Goal: Check status: Check status

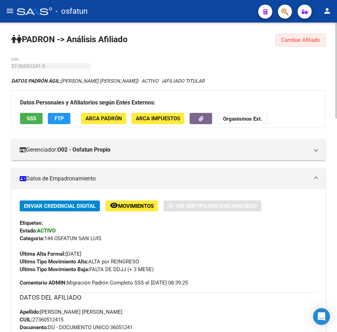
click at [312, 42] on span "Cambiar Afiliado" at bounding box center [300, 40] width 39 height 6
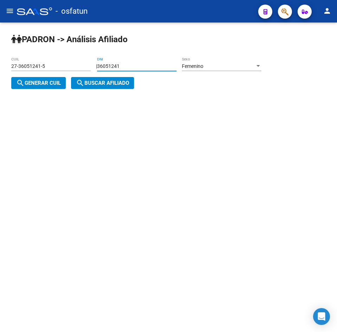
drag, startPoint x: 98, startPoint y: 67, endPoint x: 10, endPoint y: 77, distance: 88.6
click at [10, 77] on div "PADRON -> Análisis Afiliado 27-36051241-5 CUIL | 36051241 DNI Femenino Sexo sea…" at bounding box center [168, 67] width 337 height 89
paste input "92836920"
type input "92836920"
click at [36, 82] on span "search Generar CUIL" at bounding box center [38, 83] width 45 height 6
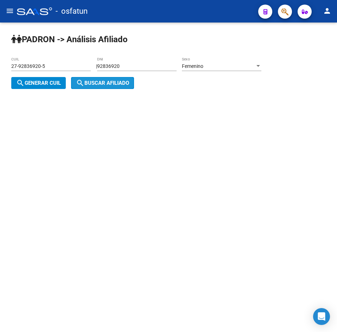
click at [88, 85] on span "search Buscar afiliado" at bounding box center [102, 83] width 53 height 6
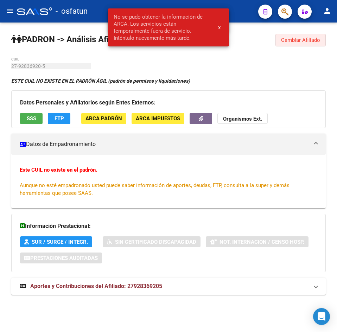
click at [306, 38] on span "Cambiar Afiliado" at bounding box center [300, 40] width 39 height 6
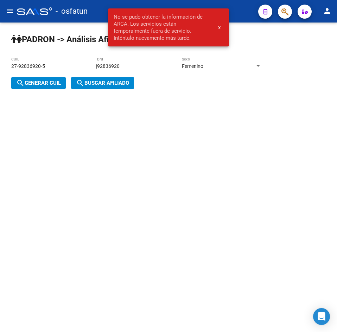
click at [228, 69] on div "Femenino" at bounding box center [218, 66] width 73 height 6
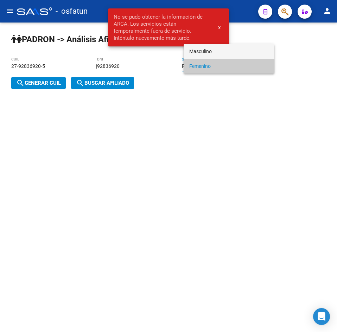
click at [199, 48] on span "Masculino" at bounding box center [229, 51] width 80 height 15
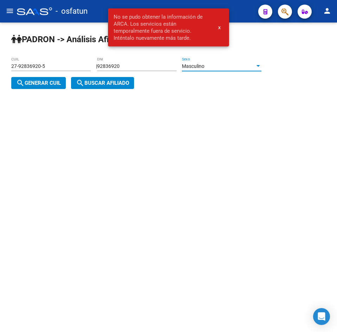
click at [48, 85] on span "search Generar CUIL" at bounding box center [38, 83] width 45 height 6
type input "20-92836920-0"
click at [84, 85] on mat-icon "search" at bounding box center [80, 83] width 8 height 8
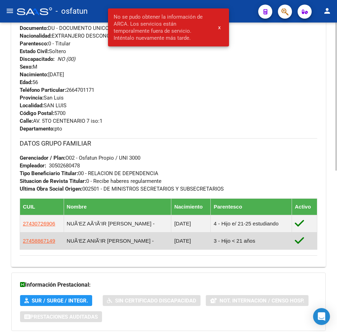
scroll to position [338, 0]
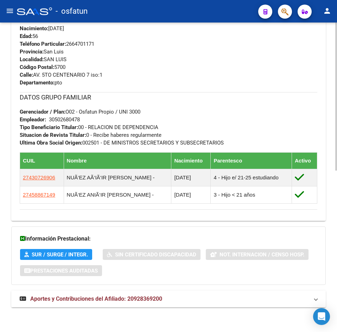
click at [115, 301] on span "Aportes y Contribuciones del Afiliado: 20928369200" at bounding box center [96, 299] width 132 height 7
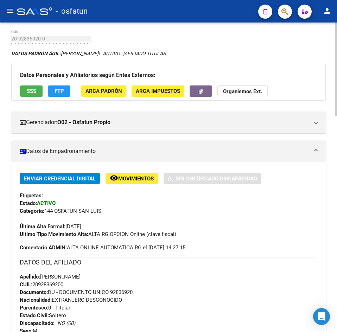
scroll to position [0, 0]
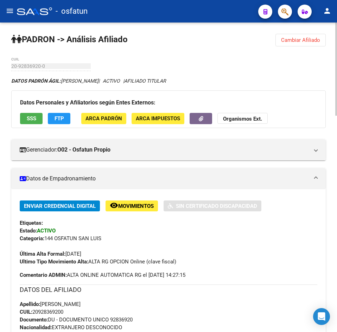
drag, startPoint x: 294, startPoint y: 39, endPoint x: 281, endPoint y: 42, distance: 12.6
click at [293, 39] on span "Cambiar Afiliado" at bounding box center [300, 40] width 39 height 6
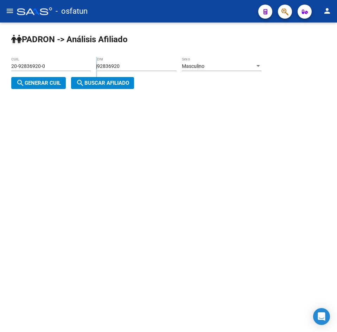
drag, startPoint x: 135, startPoint y: 61, endPoint x: 14, endPoint y: 73, distance: 121.4
click at [14, 73] on app-analisis-afiliado "PADRON -> Análisis Afiliado 20-92836920-0 CUIL | 92836920 DNI Masculino Sexo se…" at bounding box center [139, 74] width 256 height 23
click at [132, 70] on div "92836920 DNI" at bounding box center [137, 64] width 80 height 14
drag, startPoint x: 149, startPoint y: 68, endPoint x: 72, endPoint y: 68, distance: 77.5
click at [72, 68] on app-analisis-afiliado "PADRON -> Análisis Afiliado 20-92836920-0 CUIL | 92836920 DNI Masculino Sexo se…" at bounding box center [139, 74] width 256 height 23
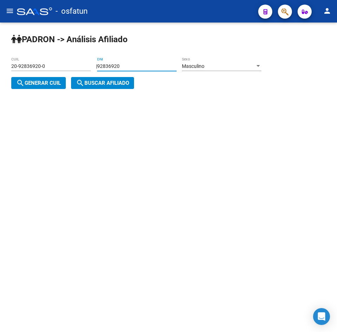
paste input "29232221"
type input "29232221"
click at [53, 81] on span "search Generar CUIL" at bounding box center [38, 83] width 45 height 6
type input "20-29232221-7"
click at [100, 82] on span "search Buscar afiliado" at bounding box center [102, 83] width 53 height 6
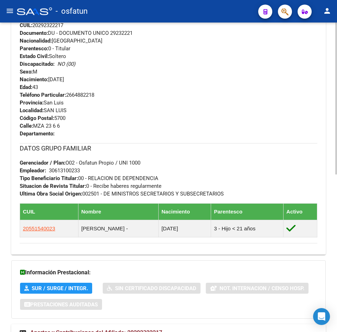
scroll to position [321, 0]
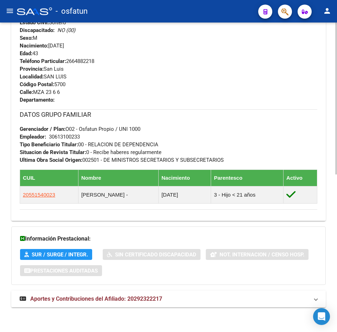
click at [136, 298] on span "Aportes y Contribuciones del Afiliado: 20292322217" at bounding box center [96, 299] width 132 height 7
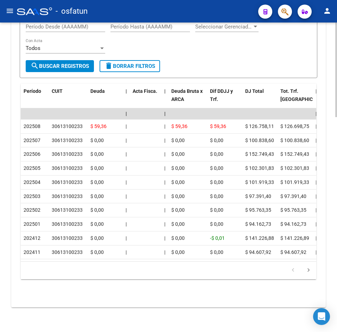
scroll to position [702, 0]
click at [207, 62] on form "Filtros Período Desde (AAAAMM) Período Hasta (AAAAMM) Seleccionar Gerenciador S…" at bounding box center [169, 45] width 298 height 68
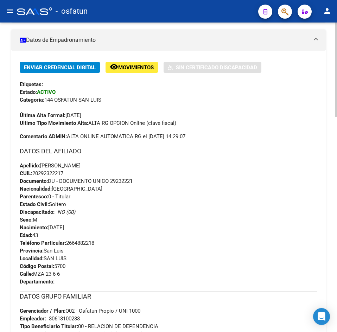
scroll to position [0, 0]
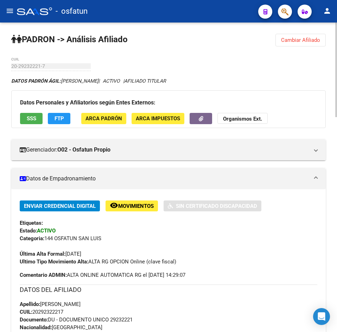
drag, startPoint x: 301, startPoint y: 37, endPoint x: 248, endPoint y: 48, distance: 54.0
click at [301, 37] on span "Cambiar Afiliado" at bounding box center [300, 40] width 39 height 6
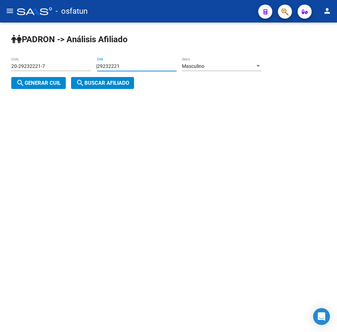
drag, startPoint x: 145, startPoint y: 63, endPoint x: 24, endPoint y: 66, distance: 120.5
click at [24, 66] on app-analisis-afiliado "PADRON -> Análisis Afiliado 20-29232221-7 CUIL | 29232221 DNI Masculino Sexo se…" at bounding box center [139, 74] width 256 height 23
type input "42976661"
click at [216, 65] on div "Masculino" at bounding box center [218, 66] width 73 height 6
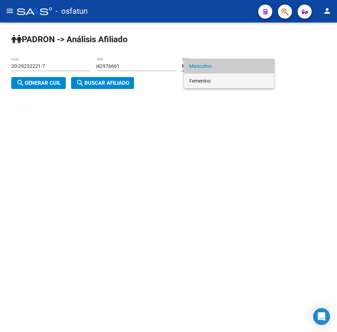
click at [223, 79] on span "Femenino" at bounding box center [229, 81] width 80 height 15
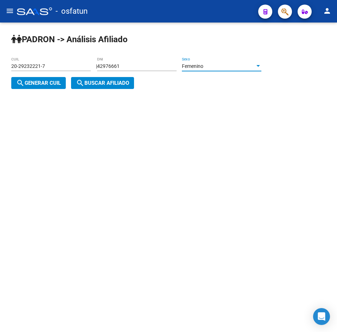
click at [55, 85] on span "search Generar CUIL" at bounding box center [38, 83] width 45 height 6
type input "27-42976661-9"
click at [96, 85] on span "search Buscar afiliado" at bounding box center [102, 83] width 53 height 6
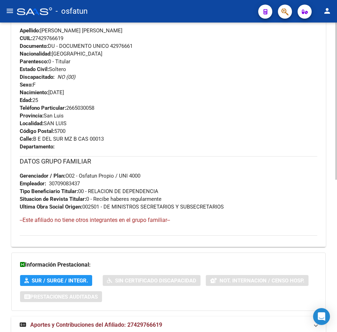
scroll to position [300, 0]
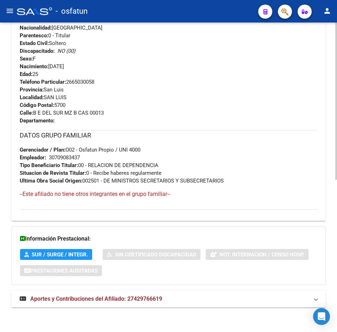
click at [138, 288] on div "DATOS PADRÓN ÁGIL: [PERSON_NAME] [PERSON_NAME] | ACTIVO | AFILIADO TITULAR Dato…" at bounding box center [168, 46] width 315 height 538
click at [141, 299] on span "Aportes y Contribuciones del Afiliado: 27429766619" at bounding box center [96, 299] width 132 height 7
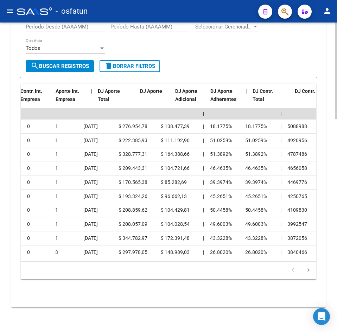
scroll to position [0, 0]
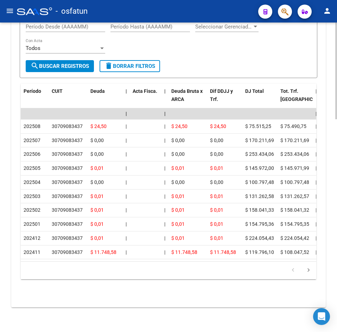
click at [214, 49] on div "Filtros Período Desde (AAAAMM) Período Hasta (AAAAMM) Seleccionar Gerenciador S…" at bounding box center [169, 39] width 286 height 44
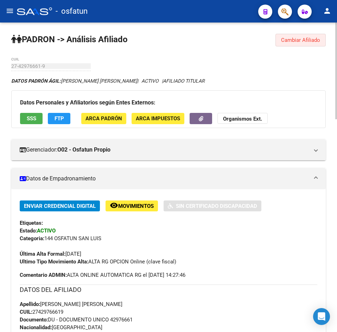
click at [307, 37] on span "Cambiar Afiliado" at bounding box center [300, 40] width 39 height 6
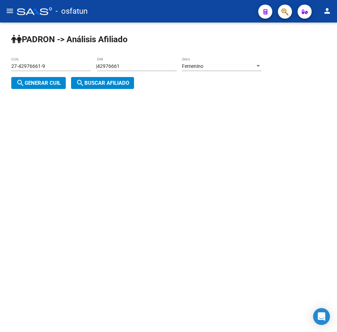
drag, startPoint x: 151, startPoint y: 71, endPoint x: 110, endPoint y: 68, distance: 40.9
click at [110, 68] on div "42976661 DNI" at bounding box center [137, 64] width 80 height 14
drag, startPoint x: 132, startPoint y: 65, endPoint x: 73, endPoint y: 68, distance: 59.3
click at [73, 68] on app-analisis-afiliado "PADRON -> Análisis Afiliado 27-42976661-9 CUIL | 42976661 DNI Femenino Sexo sea…" at bounding box center [139, 74] width 256 height 23
paste input "39396633"
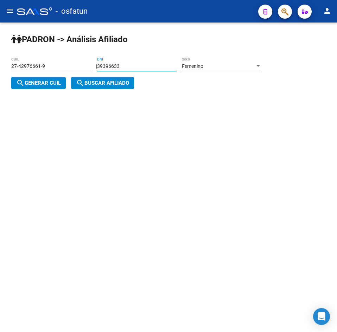
type input "39396633"
click at [213, 60] on div "Femenino Sexo" at bounding box center [222, 64] width 80 height 14
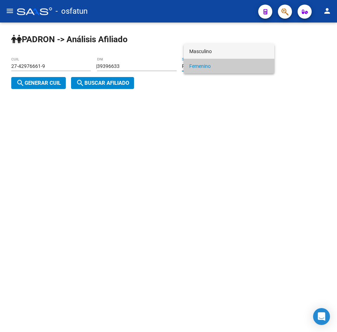
click at [209, 54] on span "Masculino" at bounding box center [229, 51] width 80 height 15
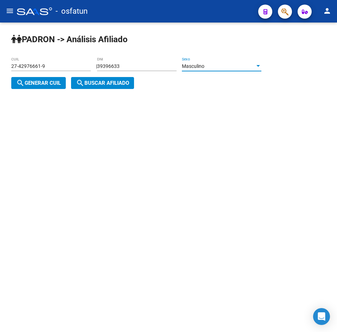
click at [58, 81] on span "search Generar CUIL" at bounding box center [38, 83] width 45 height 6
type input "20-39396633-6"
click at [83, 82] on mat-icon "search" at bounding box center [80, 83] width 8 height 8
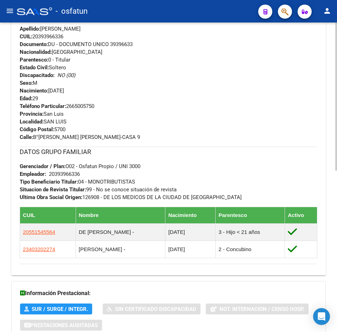
scroll to position [338, 0]
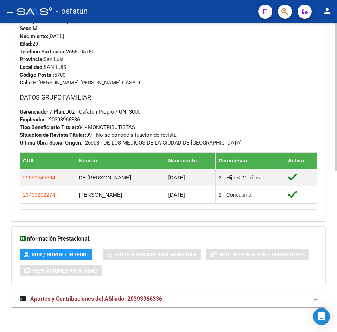
click at [143, 296] on span "Aportes y Contribuciones del Afiliado: 20393966336" at bounding box center [96, 299] width 132 height 7
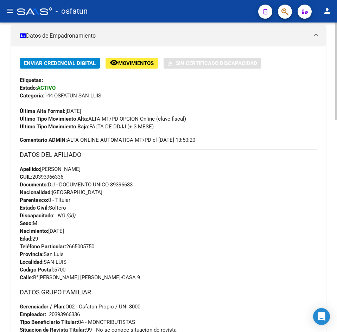
scroll to position [0, 0]
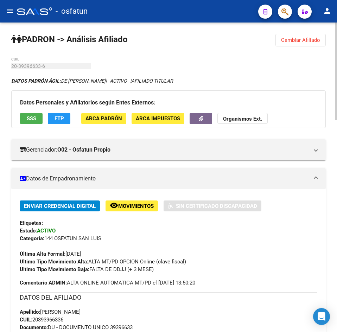
click at [309, 43] on span "Cambiar Afiliado" at bounding box center [300, 40] width 39 height 6
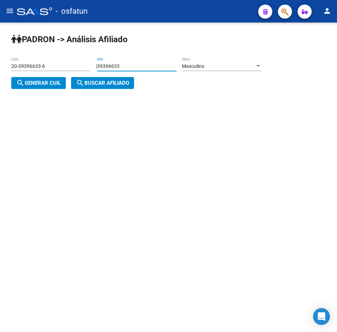
drag, startPoint x: 135, startPoint y: 66, endPoint x: 15, endPoint y: 69, distance: 119.4
click at [15, 69] on app-analisis-afiliado "PADRON -> Análisis Afiliado 20-39396633-6 CUIL | 39396633 DNI Masculino Sexo se…" at bounding box center [139, 74] width 256 height 23
paste input "0254742"
type input "30254742"
drag, startPoint x: 48, startPoint y: 83, endPoint x: 96, endPoint y: 86, distance: 48.4
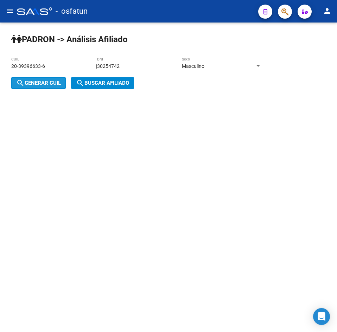
click at [49, 83] on span "search Generar CUIL" at bounding box center [38, 83] width 45 height 6
type input "20-30254742-5"
click at [97, 86] on span "search Buscar afiliado" at bounding box center [102, 83] width 53 height 6
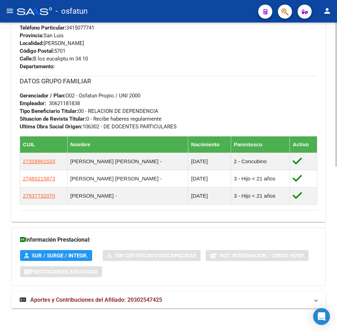
scroll to position [355, 0]
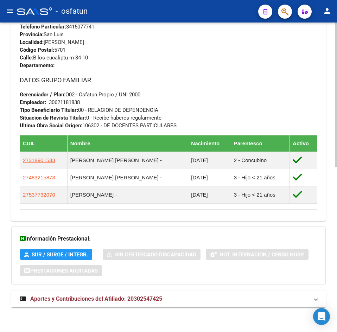
click at [125, 297] on span "Aportes y Contribuciones del Afiliado: 20302547425" at bounding box center [96, 299] width 132 height 7
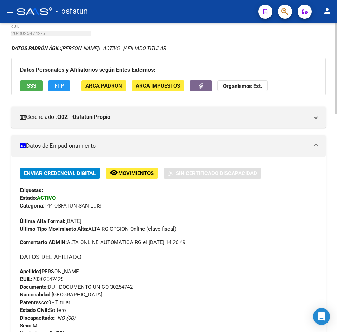
scroll to position [0, 0]
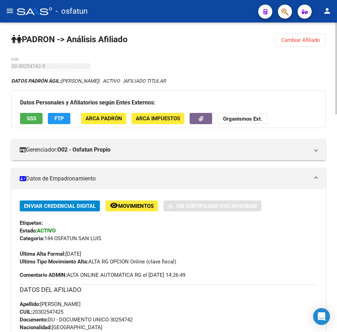
click at [287, 45] on button "Cambiar Afiliado" at bounding box center [301, 40] width 50 height 13
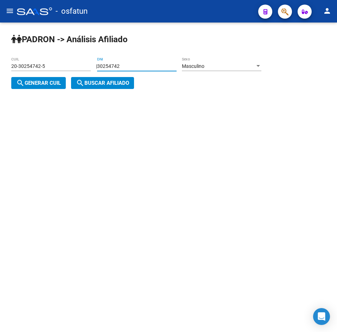
drag, startPoint x: 160, startPoint y: 65, endPoint x: 61, endPoint y: 71, distance: 99.2
click at [61, 71] on app-analisis-afiliado "PADRON -> Análisis Afiliado 20-30254742-5 CUIL | 30254742 DNI Masculino Sexo se…" at bounding box center [139, 74] width 256 height 23
click at [165, 64] on input "DNI" at bounding box center [137, 66] width 80 height 6
type input "26736532"
click at [55, 82] on span "search Generar CUIL" at bounding box center [38, 83] width 45 height 6
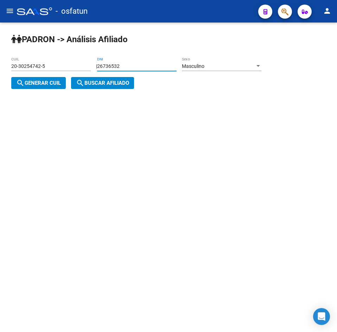
type input "20-26736532-7"
click at [82, 82] on mat-icon "search" at bounding box center [80, 83] width 8 height 8
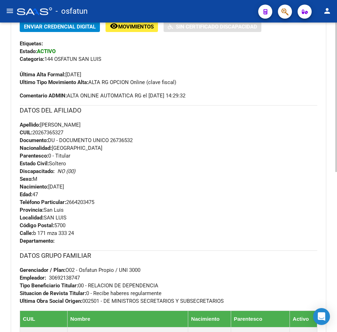
scroll to position [338, 0]
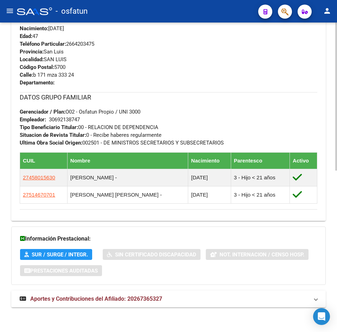
click at [124, 286] on div "DATOS PADRÓN ÁGIL: [PERSON_NAME] [PERSON_NAME] | ACTIVO | AFILIADO TITULAR Dato…" at bounding box center [168, 27] width 315 height 576
click at [126, 297] on span "Aportes y Contribuciones del Afiliado: 20267365327" at bounding box center [96, 299] width 132 height 7
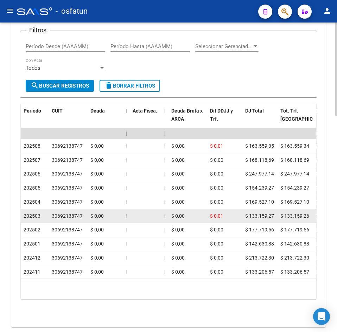
scroll to position [720, 0]
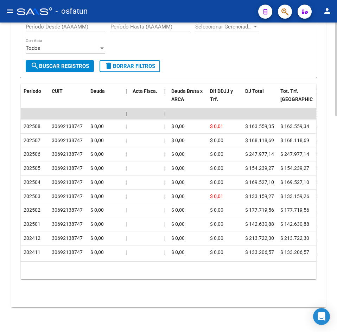
click at [145, 41] on div "Filtros Período Desde (AAAAMM) Período Hasta (AAAAMM) Seleccionar Gerenciador S…" at bounding box center [169, 39] width 286 height 44
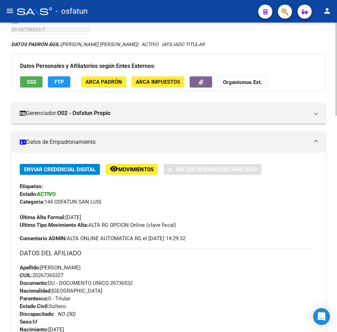
scroll to position [0, 0]
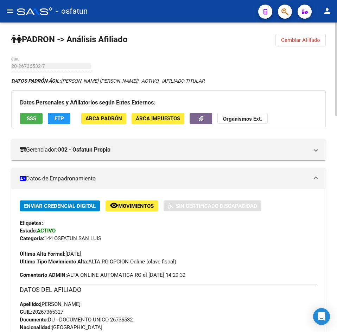
click at [305, 45] on button "Cambiar Afiliado" at bounding box center [301, 40] width 50 height 13
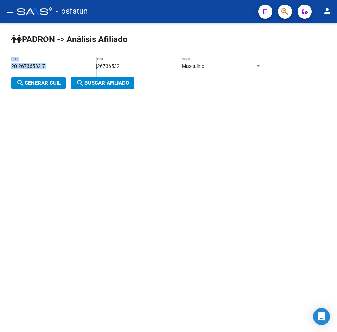
drag, startPoint x: 167, startPoint y: 63, endPoint x: -10, endPoint y: 66, distance: 177.2
click at [0, 66] on html "menu - osfatun person Firma Express Inicio Calendario SSS Instructivos Contacto…" at bounding box center [168, 166] width 337 height 332
click at [168, 73] on div "26736532 DNI" at bounding box center [137, 67] width 80 height 20
drag, startPoint x: 158, startPoint y: 64, endPoint x: 54, endPoint y: 68, distance: 104.3
click at [56, 68] on app-analisis-afiliado "PADRON -> Análisis Afiliado 20-26736532-7 CUIL | 26736532 DNI Masculino Sexo se…" at bounding box center [139, 74] width 256 height 23
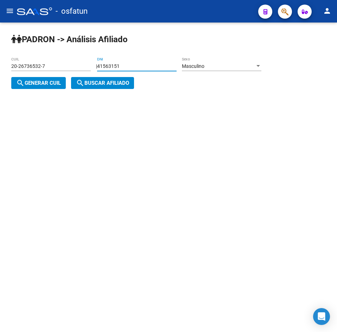
type input "41563151"
click at [59, 83] on span "search Generar CUIL" at bounding box center [38, 83] width 45 height 6
click at [255, 64] on div "Masculino" at bounding box center [218, 66] width 73 height 6
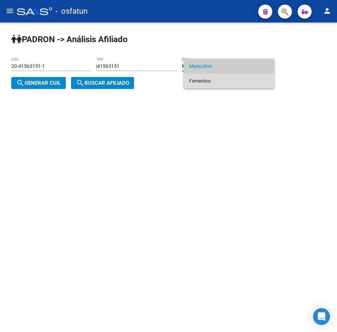
click at [226, 85] on span "Femenino" at bounding box center [229, 81] width 80 height 15
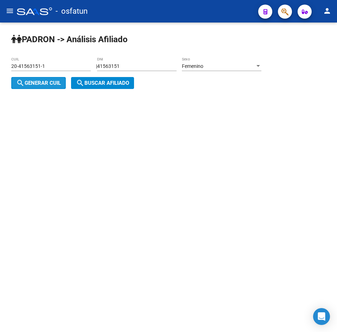
drag, startPoint x: 27, startPoint y: 84, endPoint x: 103, endPoint y: 87, distance: 75.8
click at [30, 84] on span "search Generar CUIL" at bounding box center [38, 83] width 45 height 6
click at [103, 87] on button "search Buscar afiliado" at bounding box center [102, 83] width 63 height 12
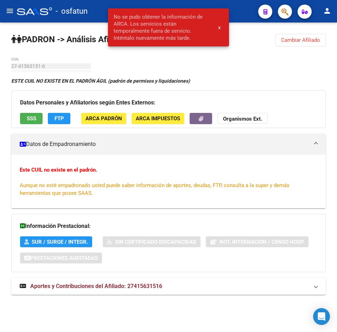
click at [305, 35] on button "Cambiar Afiliado" at bounding box center [301, 40] width 50 height 13
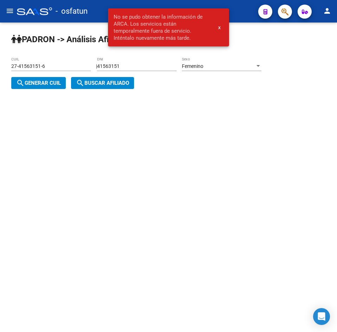
click at [236, 63] on div "Femenino Sexo" at bounding box center [222, 64] width 80 height 14
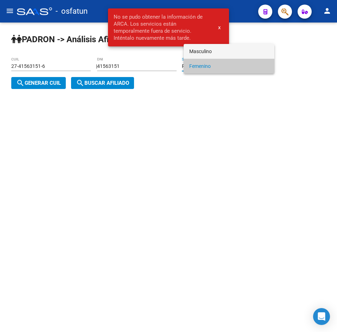
click at [203, 50] on span "Masculino" at bounding box center [229, 51] width 80 height 15
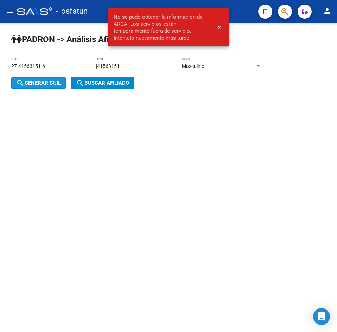
drag, startPoint x: 40, startPoint y: 79, endPoint x: 81, endPoint y: 81, distance: 40.9
click at [40, 80] on button "search Generar CUIL" at bounding box center [38, 83] width 55 height 12
type input "20-41563151-1"
click at [81, 81] on mat-icon "search" at bounding box center [80, 83] width 8 height 8
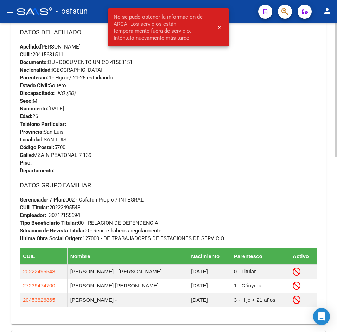
scroll to position [402, 0]
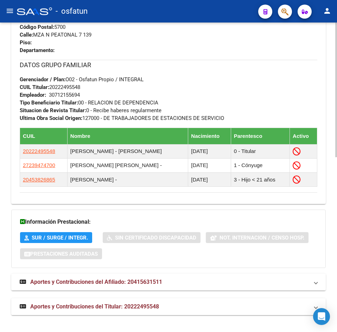
click at [122, 307] on span "Aportes y Contribuciones del Titular: 20222495548" at bounding box center [94, 307] width 129 height 7
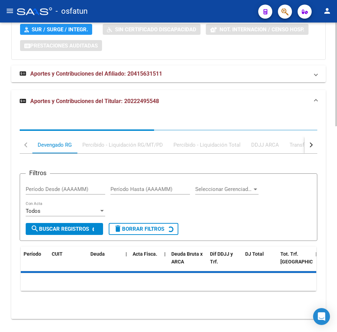
scroll to position [614, 0]
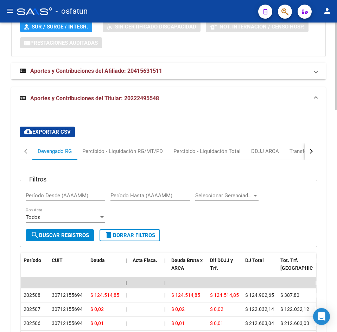
click at [97, 77] on mat-expansion-panel-header "Aportes y Contribuciones del Afiliado: 20415631511" at bounding box center [168, 71] width 315 height 17
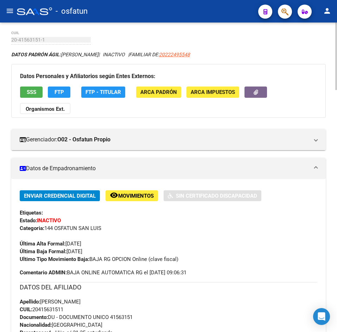
scroll to position [0, 0]
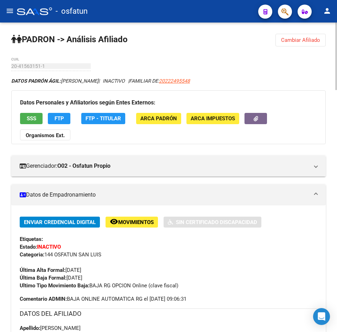
click at [305, 41] on span "Cambiar Afiliado" at bounding box center [300, 40] width 39 height 6
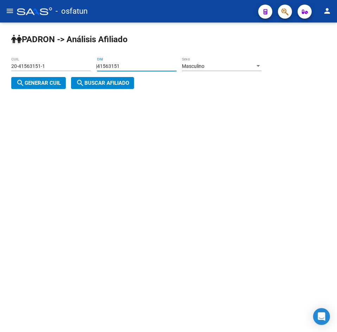
drag, startPoint x: 167, startPoint y: 64, endPoint x: 44, endPoint y: 64, distance: 122.9
click at [44, 64] on app-analisis-afiliado "PADRON -> Análisis Afiliado 20-41563151-1 CUIL | 41563151 DNI Masculino Sexo se…" at bounding box center [139, 74] width 256 height 23
paste input "23707756"
type input "23707756"
click at [205, 64] on span "Masculino" at bounding box center [193, 66] width 23 height 6
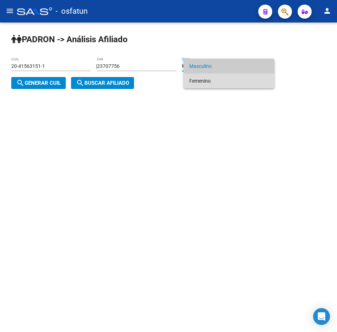
click at [210, 82] on span "Femenino" at bounding box center [229, 81] width 80 height 15
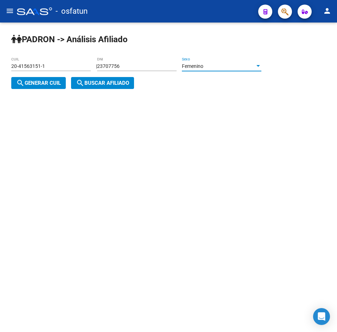
drag, startPoint x: 50, startPoint y: 81, endPoint x: 108, endPoint y: 83, distance: 57.8
click at [51, 81] on span "search Generar CUIL" at bounding box center [38, 83] width 45 height 6
type input "27-23707756-9"
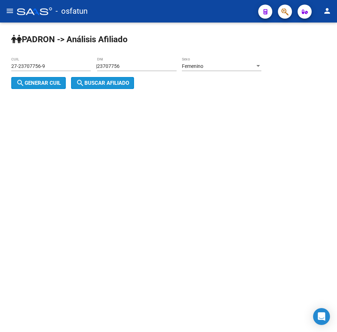
click at [108, 83] on span "search Buscar afiliado" at bounding box center [102, 83] width 53 height 6
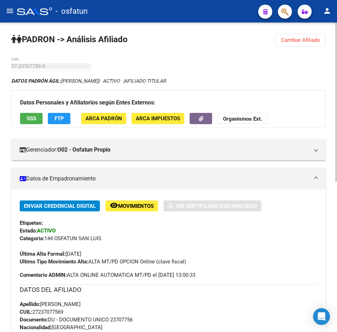
drag, startPoint x: 165, startPoint y: 51, endPoint x: 74, endPoint y: 29, distance: 94.0
click at [165, 51] on div "PADRON -> Análisis Afiliado Cambiar Afiliado 27-23707756-9 CUIL DATOS PADRÓN ÁG…" at bounding box center [168, 324] width 337 height 602
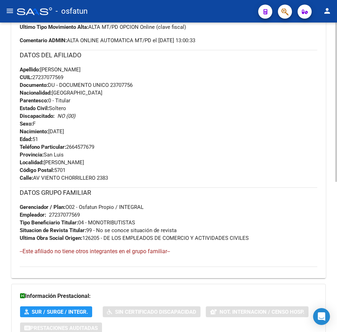
scroll to position [292, 0]
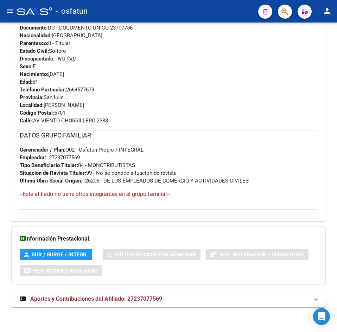
click at [117, 297] on span "Aportes y Contribuciones del Afiliado: 27237077569" at bounding box center [96, 299] width 132 height 7
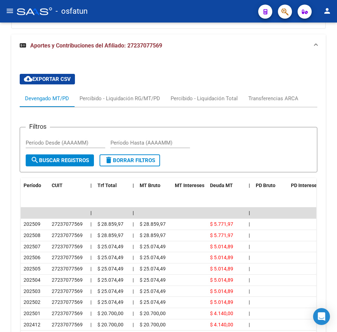
scroll to position [626, 0]
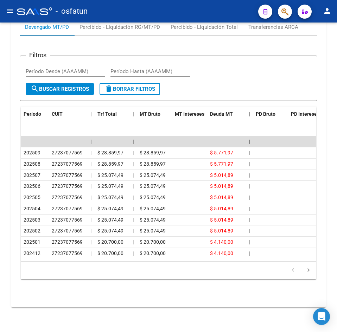
click at [131, 45] on app-list-header "Filtros Período Desde (AAAAMM) Período Hasta (AAAAMM) search Buscar Registros d…" at bounding box center [169, 72] width 298 height 57
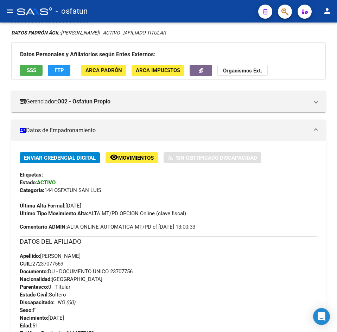
scroll to position [0, 0]
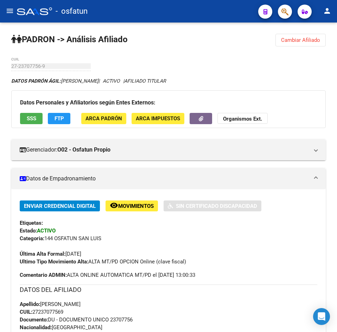
click at [298, 42] on span "Cambiar Afiliado" at bounding box center [300, 40] width 39 height 6
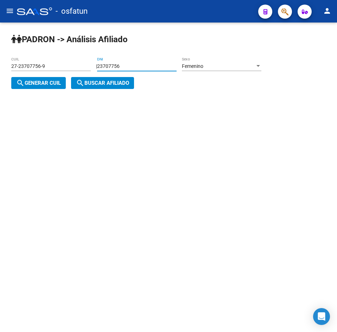
drag, startPoint x: 142, startPoint y: 63, endPoint x: 32, endPoint y: 64, distance: 109.9
click at [32, 64] on app-analisis-afiliado "PADRON -> Análisis Afiliado 27-23707756-9 CUIL | 23707756 DNI Femenino Sexo sea…" at bounding box center [139, 74] width 256 height 23
paste input "39991149"
type input "39991149"
click at [21, 86] on mat-icon "search" at bounding box center [20, 83] width 8 height 8
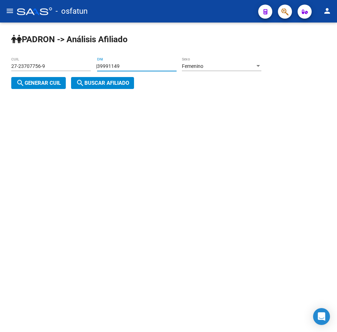
type input "23-39991149-4"
click at [72, 87] on button "search Buscar afiliado" at bounding box center [102, 83] width 63 height 12
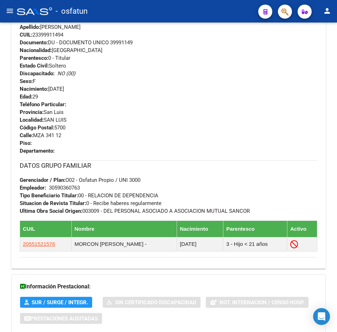
scroll to position [341, 0]
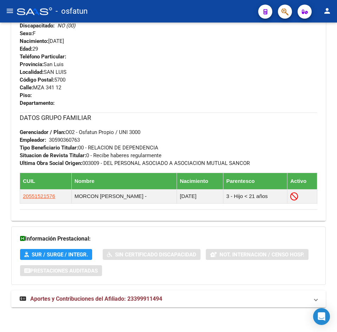
click at [113, 303] on strong "Aportes y Contribuciones del Afiliado: 23399911494" at bounding box center [91, 300] width 143 height 8
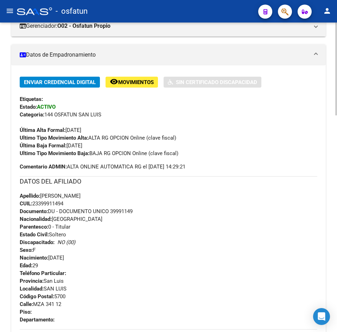
scroll to position [0, 0]
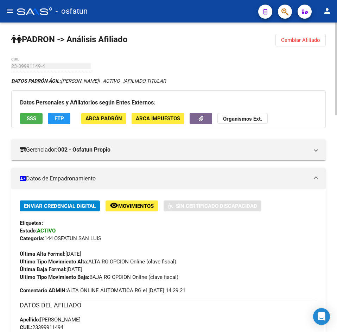
click at [303, 35] on button "Cambiar Afiliado" at bounding box center [301, 40] width 50 height 13
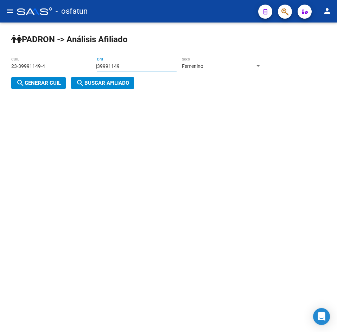
drag, startPoint x: 162, startPoint y: 64, endPoint x: 85, endPoint y: 69, distance: 78.0
click at [85, 69] on app-analisis-afiliado "PADRON -> Análisis Afiliado 23-39991149-4 CUIL | 39991149 DNI Femenino Sexo sea…" at bounding box center [139, 74] width 256 height 23
paste input "4068153"
type input "34068153"
click at [214, 65] on div "Femenino" at bounding box center [218, 66] width 73 height 6
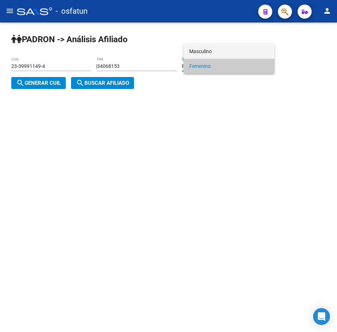
click at [206, 50] on span "Masculino" at bounding box center [229, 51] width 80 height 15
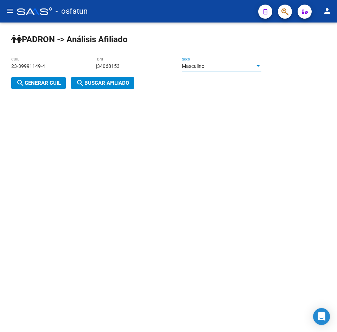
click at [65, 81] on button "search Generar CUIL" at bounding box center [38, 83] width 55 height 12
type input "20-34068153-4"
click at [89, 82] on span "search Buscar afiliado" at bounding box center [102, 83] width 53 height 6
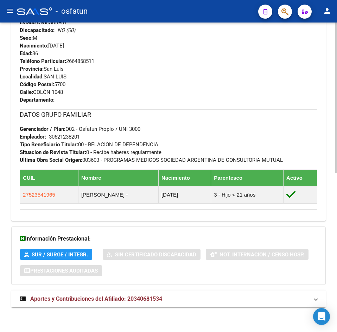
click at [91, 298] on span "Aportes y Contribuciones del Afiliado: 20340681534" at bounding box center [96, 299] width 132 height 7
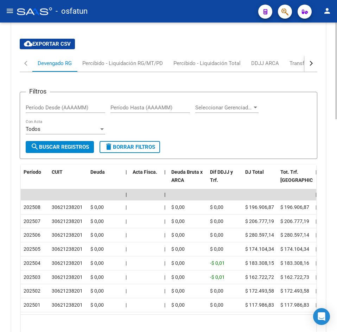
scroll to position [682, 0]
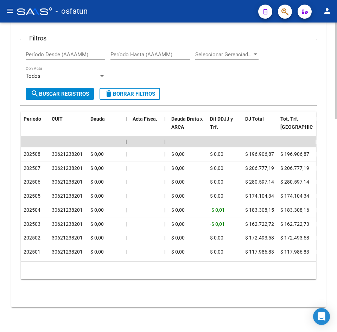
click at [152, 62] on div "Filtros Período Desde (AAAAMM) Período Hasta (AAAAMM) Seleccionar Gerenciador S…" at bounding box center [169, 67] width 286 height 44
